Goal: Transaction & Acquisition: Download file/media

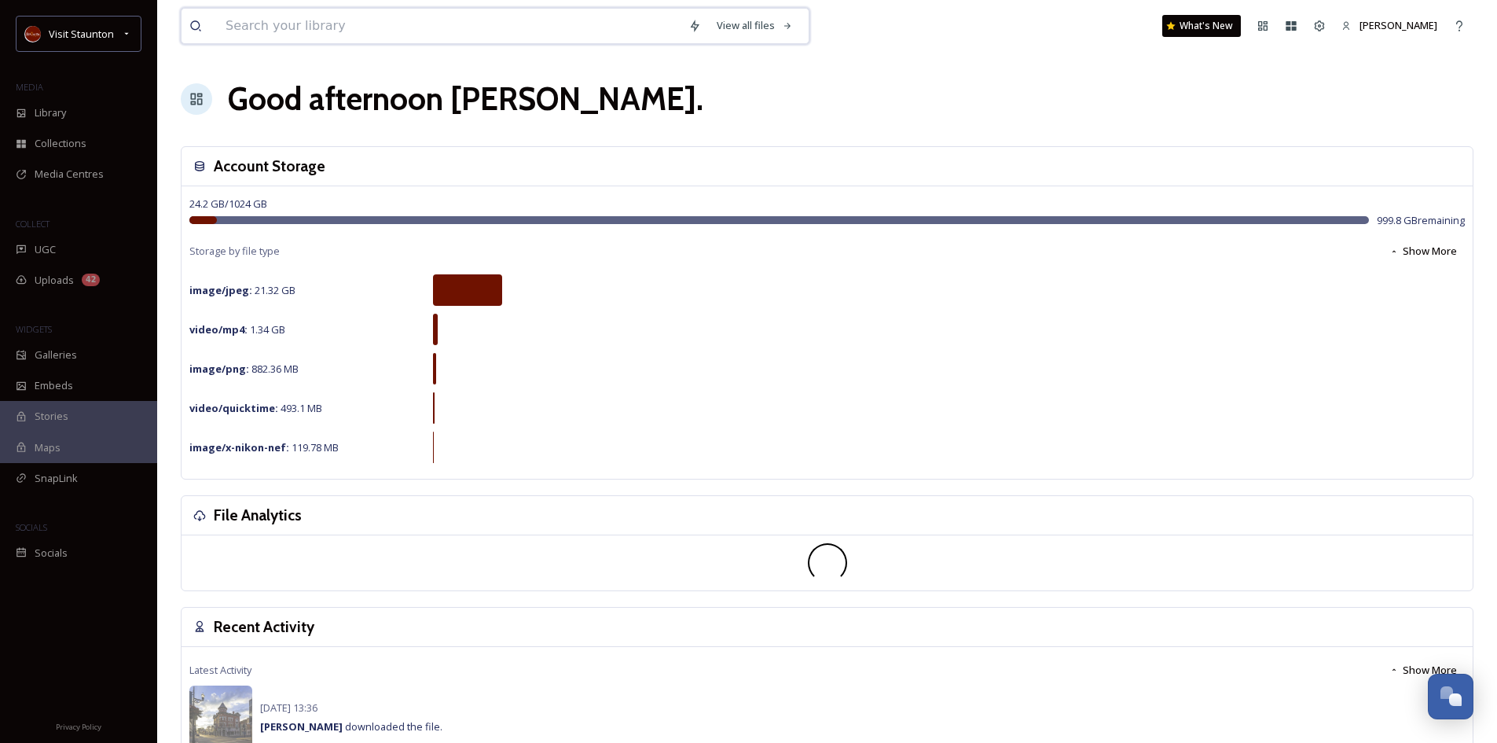
click at [234, 25] on input at bounding box center [449, 26] width 463 height 35
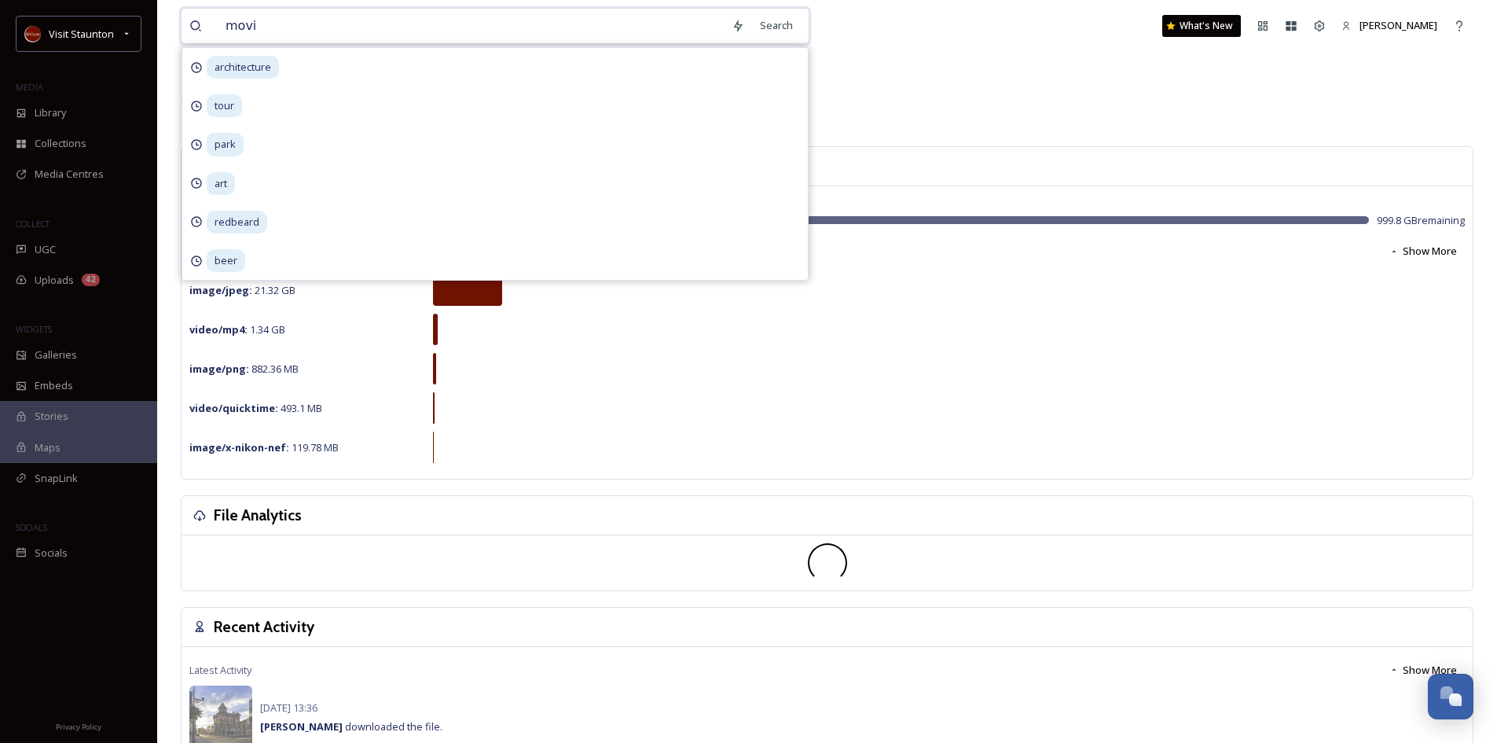
type input "movie"
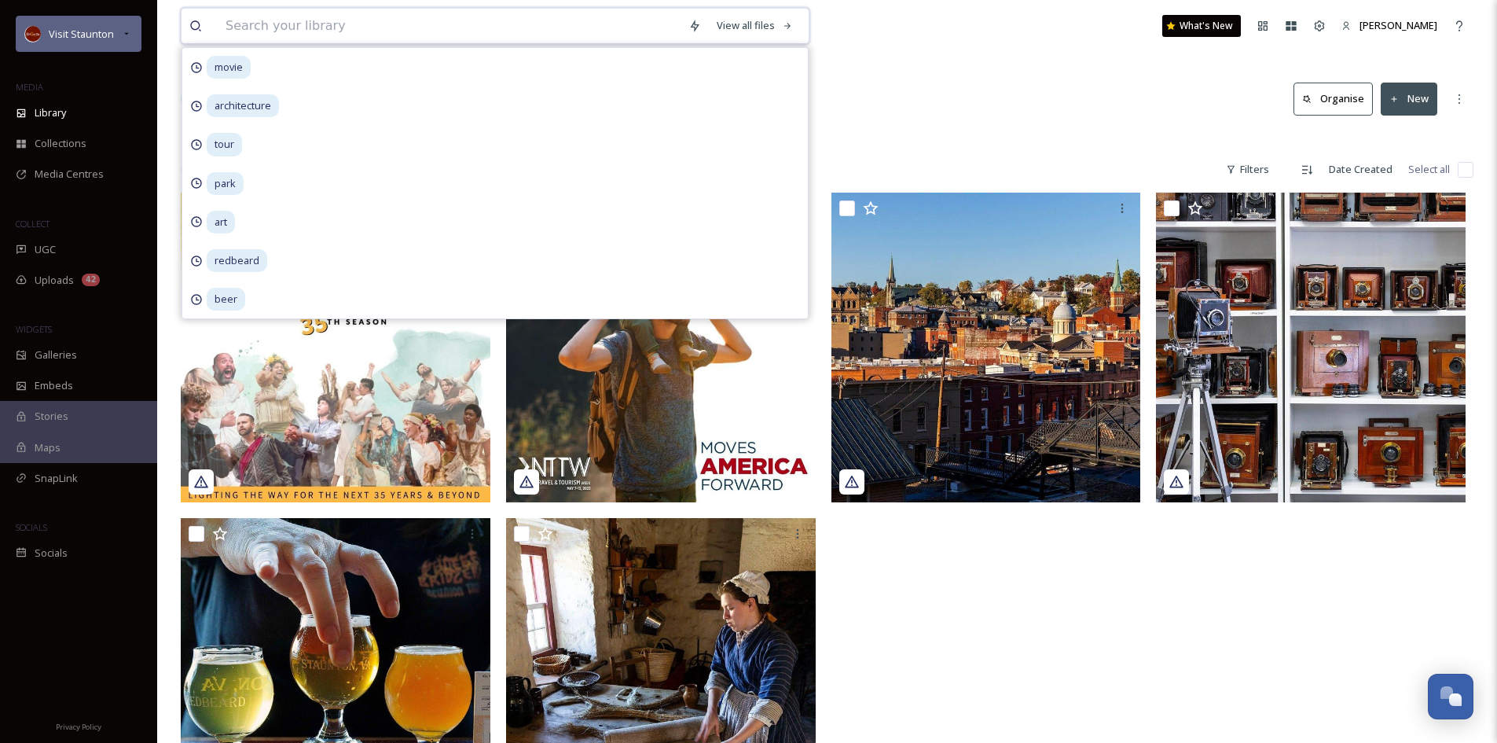
drag, startPoint x: 336, startPoint y: 42, endPoint x: 94, endPoint y: 29, distance: 241.6
click at [90, 29] on div "Visit Staunton MEDIA Library Collections Media Centres COLLECT UGC Uploads 42 W…" at bounding box center [748, 467] width 1497 height 935
type input "visulite"
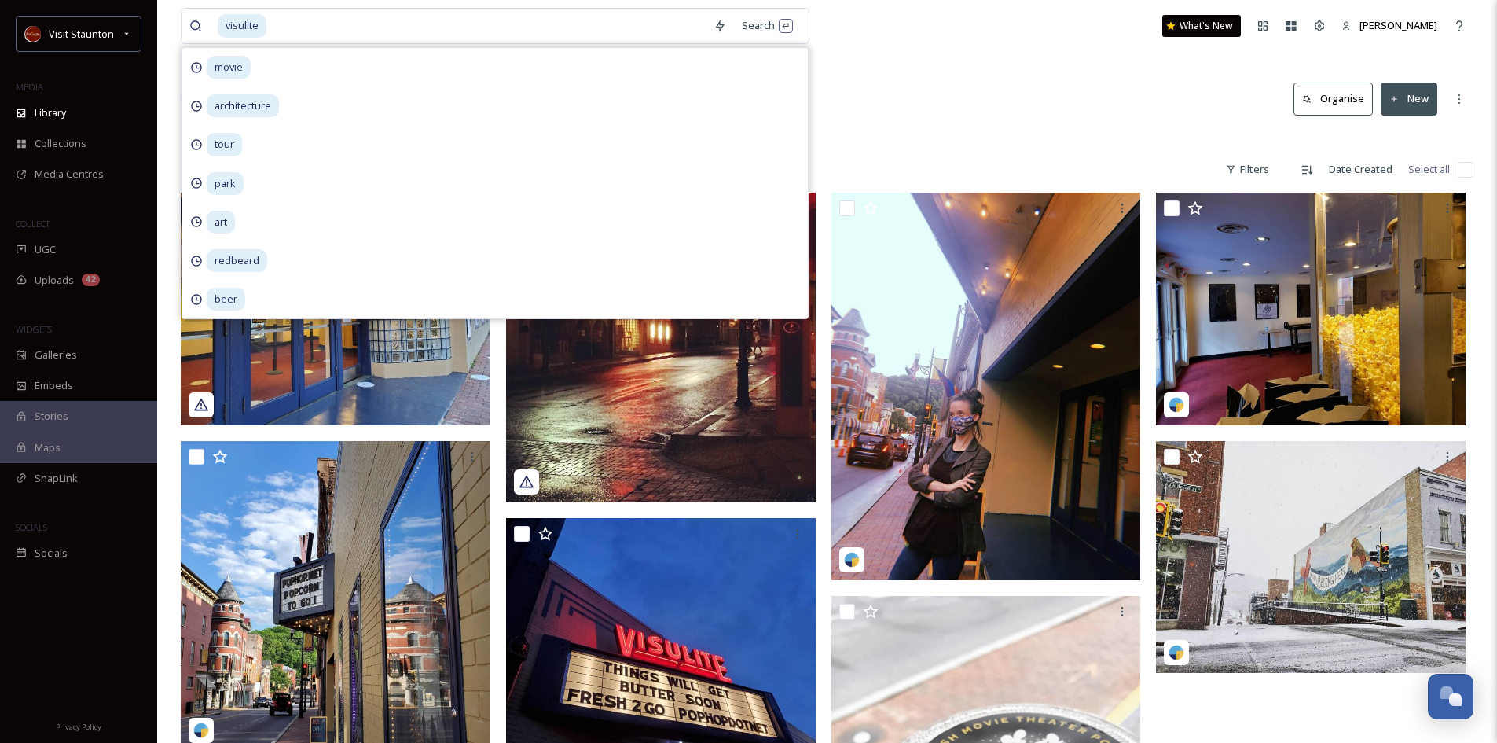
click at [1047, 74] on div "visulite Search movie architecture tour park art redbeard beer What's New [PERS…" at bounding box center [827, 589] width 1340 height 1179
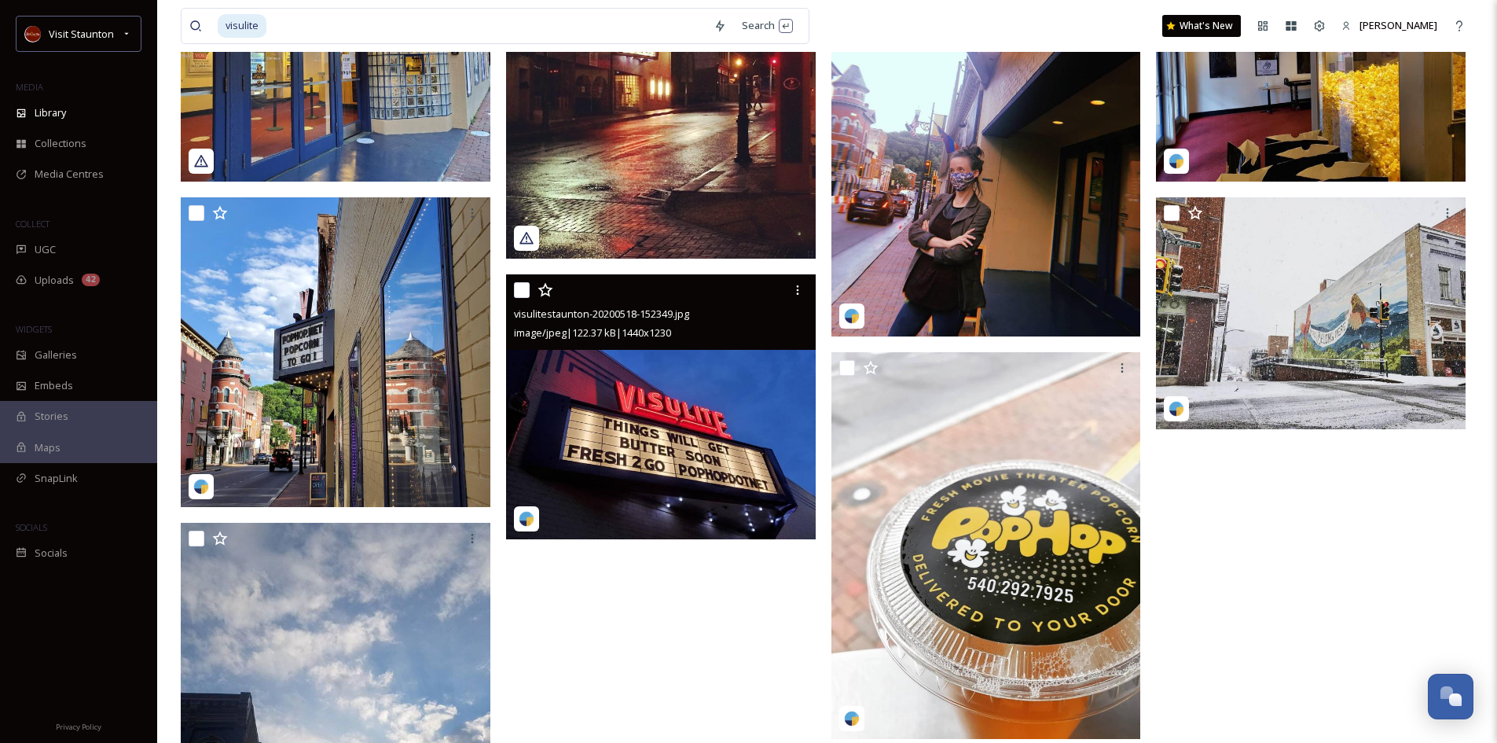
scroll to position [314, 0]
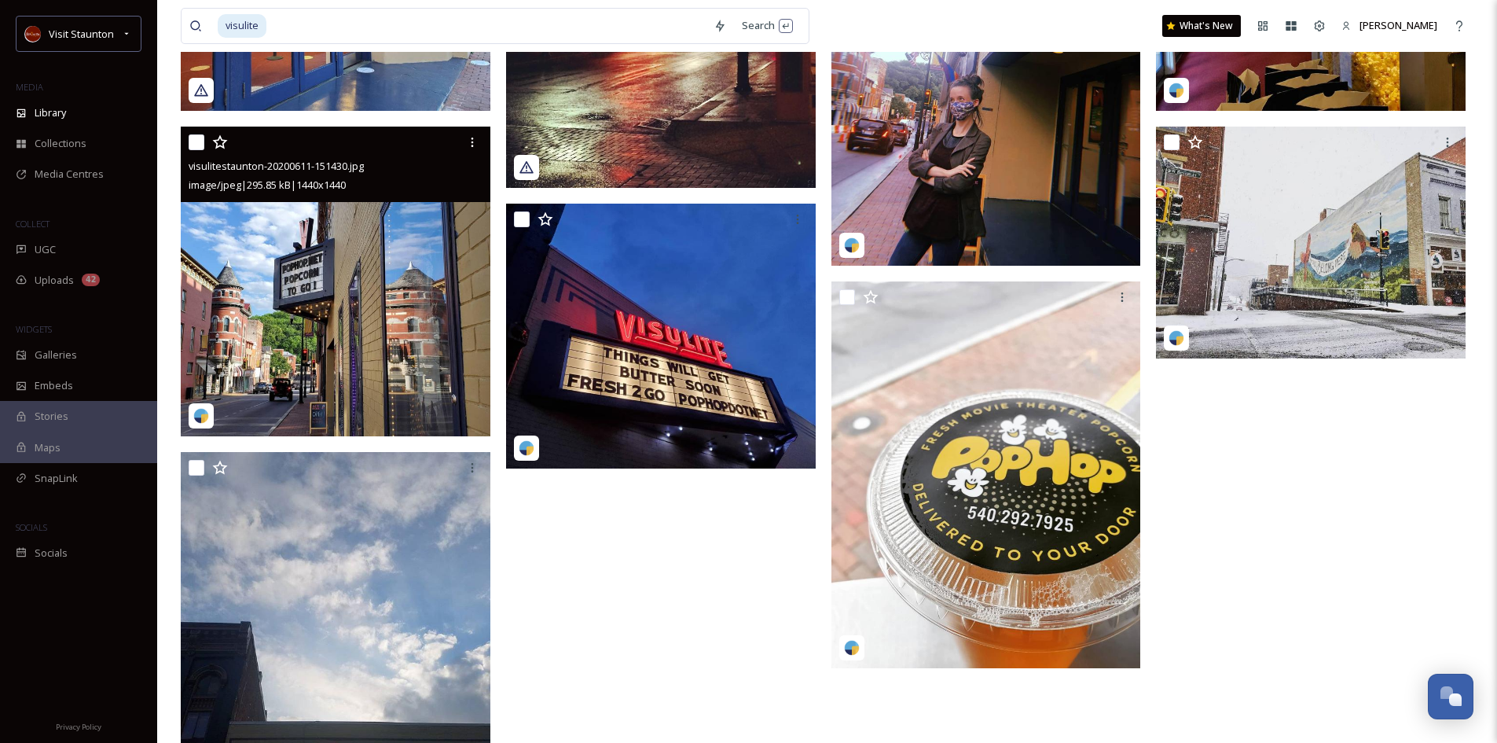
click at [393, 373] on img at bounding box center [336, 282] width 310 height 310
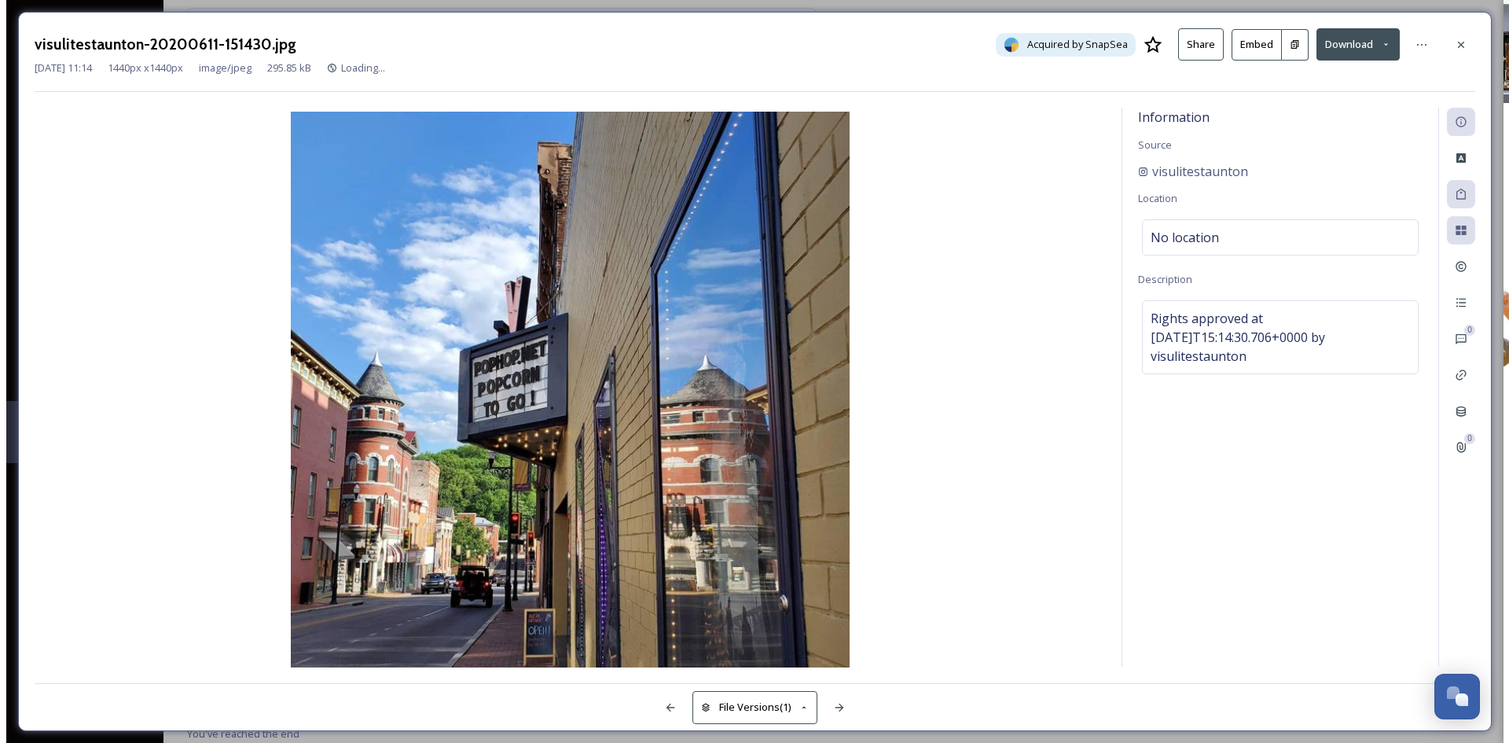
scroll to position [266, 0]
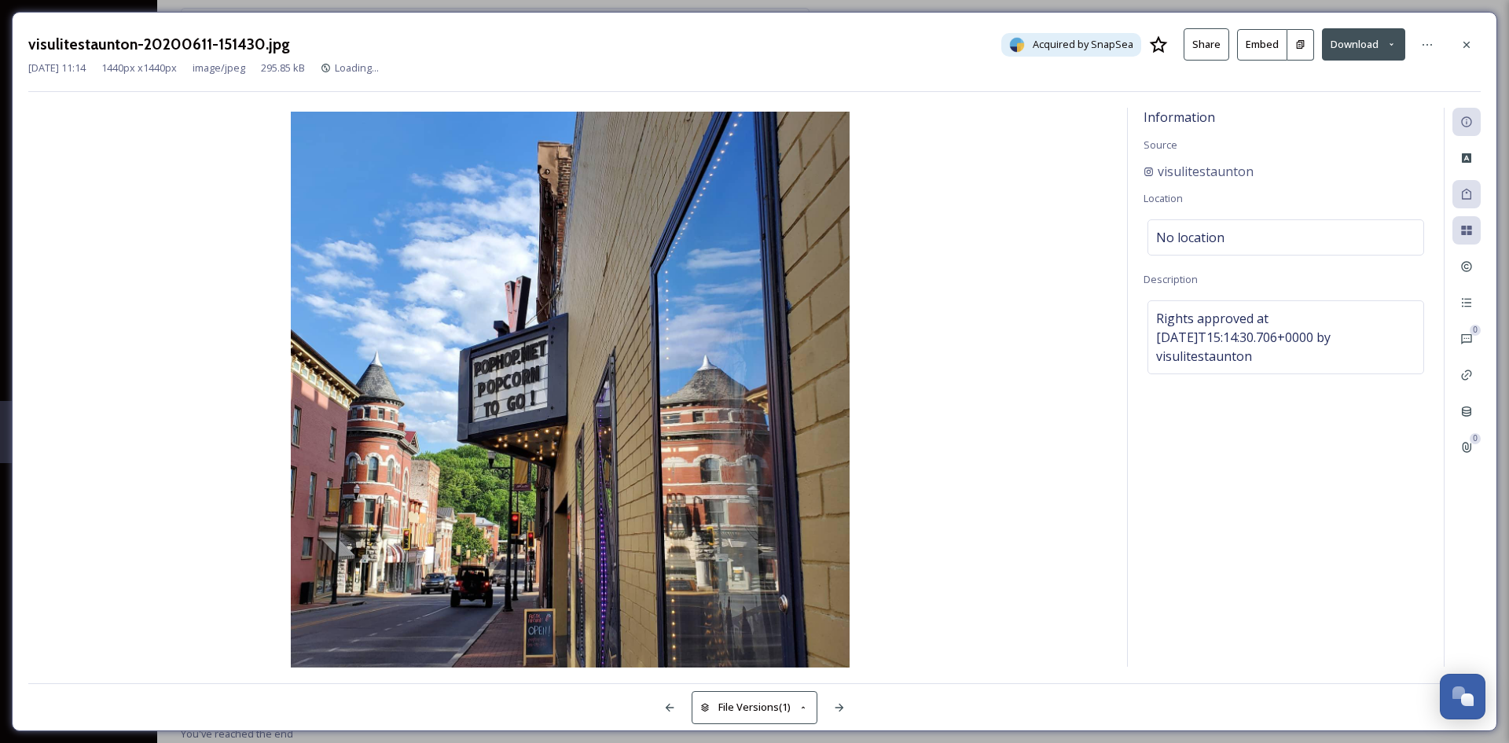
click at [1359, 45] on button "Download" at bounding box center [1363, 44] width 83 height 32
click at [1277, 81] on span "Download Original (1440 x 1440)" at bounding box center [1319, 80] width 149 height 15
